Goal: Navigation & Orientation: Find specific page/section

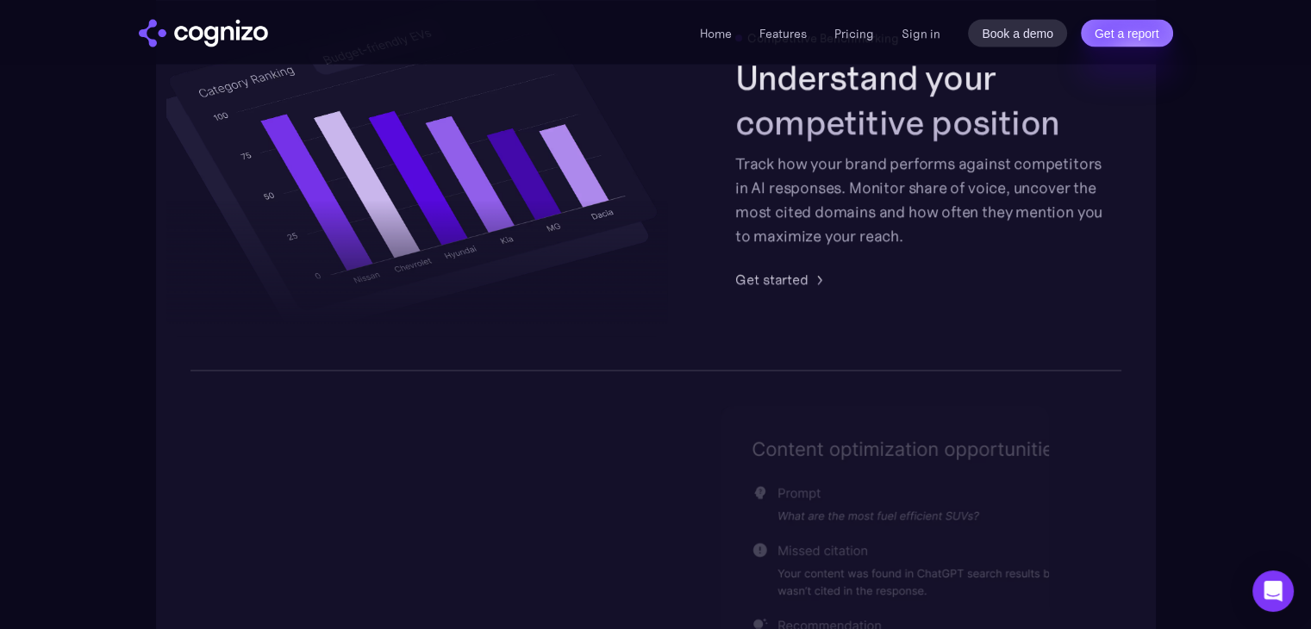
scroll to position [3276, 0]
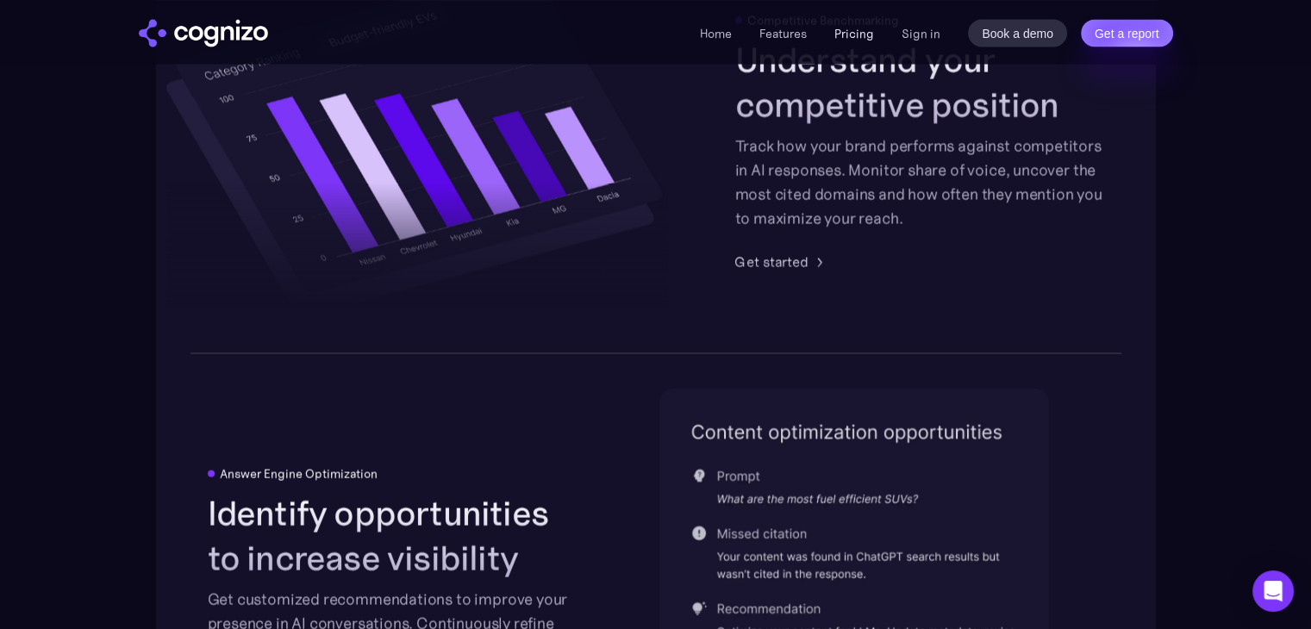
click at [847, 34] on link "Pricing" at bounding box center [855, 33] width 40 height 16
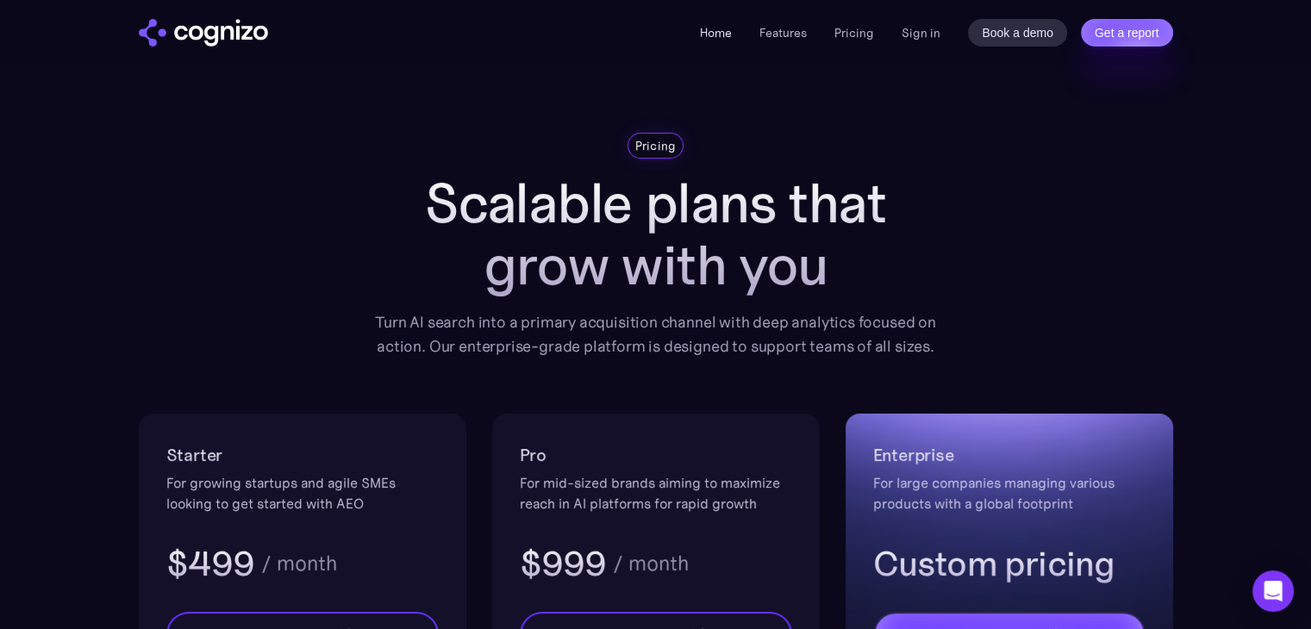
click at [708, 39] on link "Home" at bounding box center [716, 33] width 32 height 16
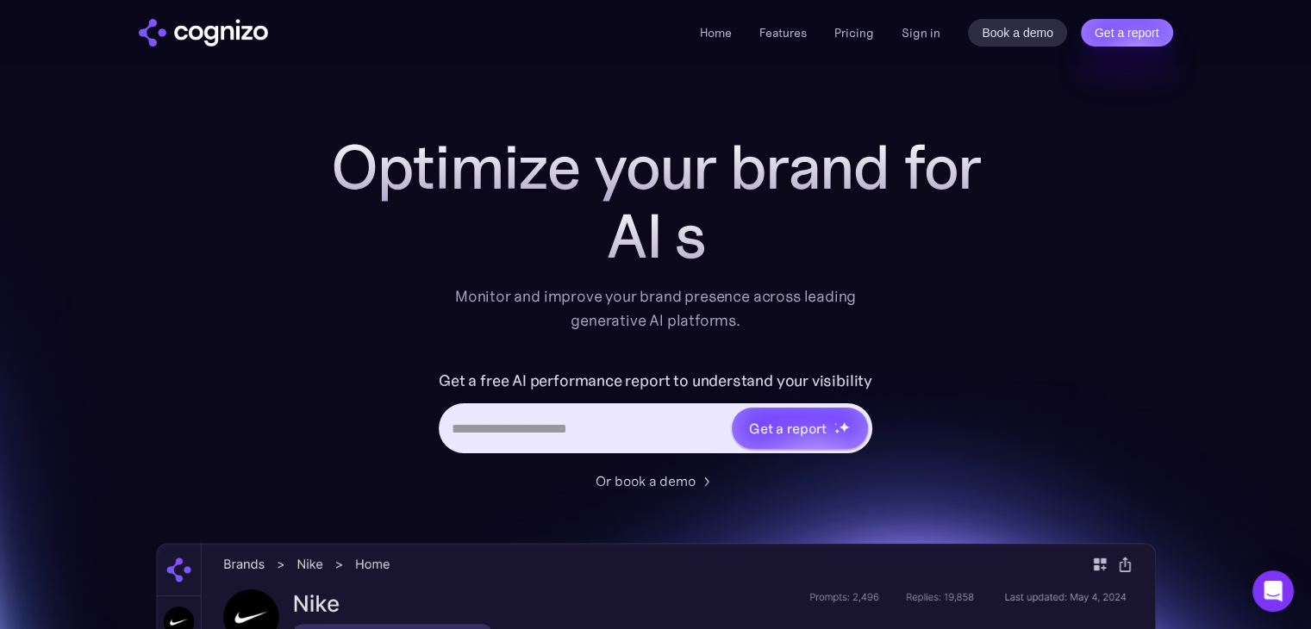
click at [678, 27] on div "Home Features Pricing Book a demo Get a report Sign in Book a demo Get a report" at bounding box center [656, 33] width 1035 height 28
click at [722, 28] on link "Home" at bounding box center [716, 33] width 32 height 16
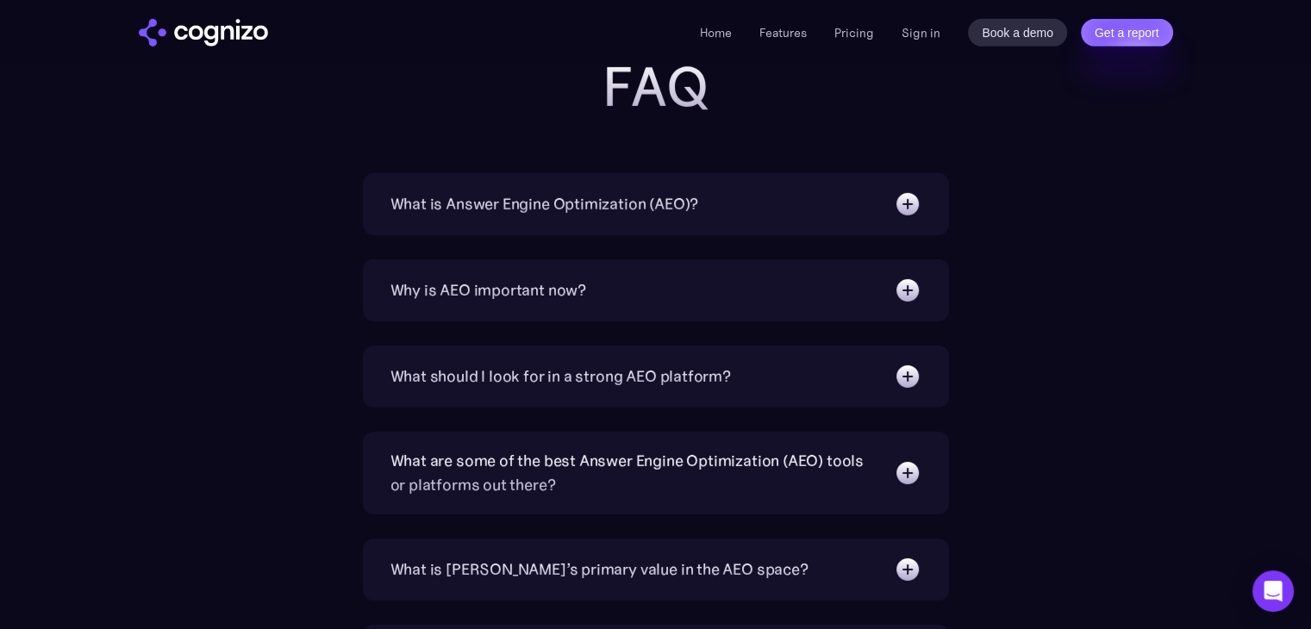
scroll to position [5500, 0]
click at [274, 41] on div "Home Features Pricing Book a demo Get a report Sign in Book a demo Get a report" at bounding box center [656, 33] width 1035 height 28
click at [234, 27] on img "home" at bounding box center [203, 33] width 129 height 28
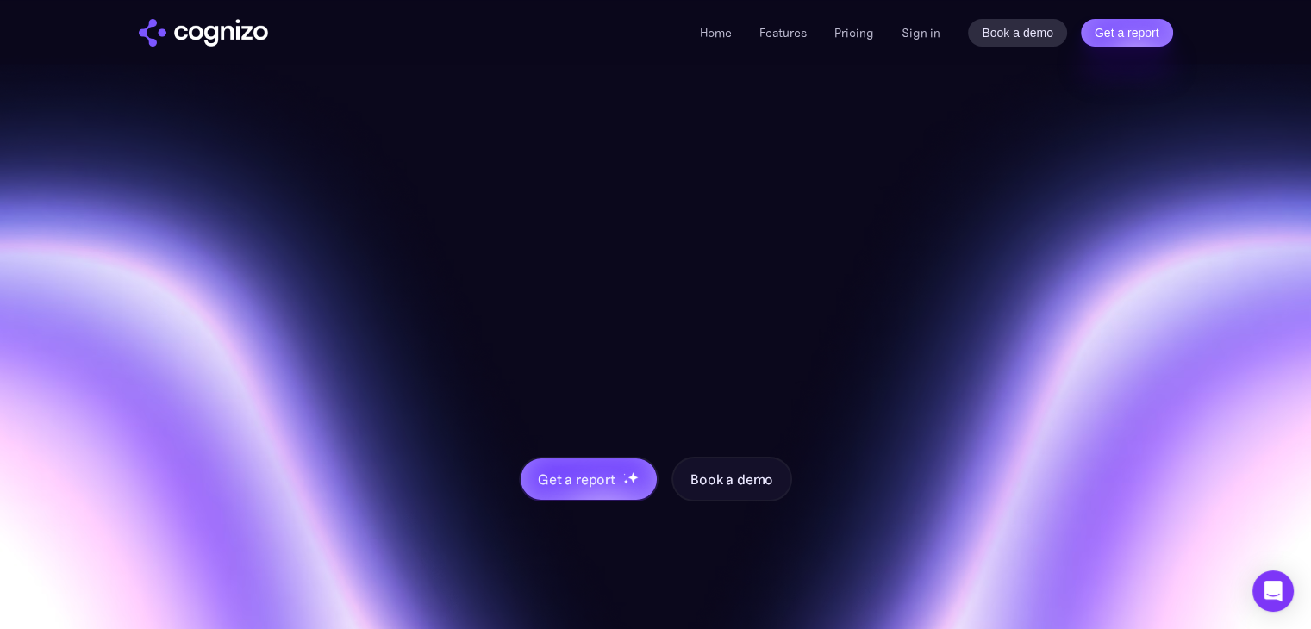
scroll to position [6638, 0]
